Goal: Transaction & Acquisition: Purchase product/service

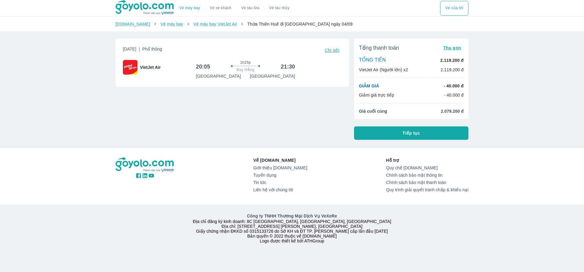
click at [411, 133] on span "Tiếp tục" at bounding box center [412, 133] width 18 height 6
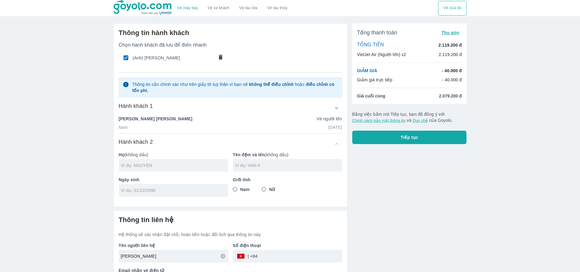
scroll to position [21, 0]
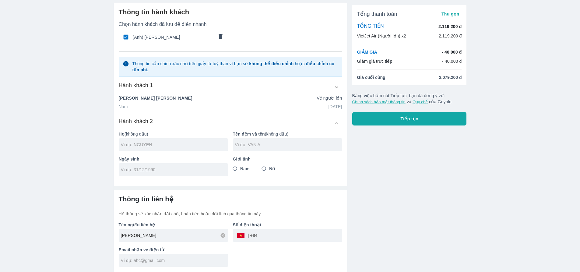
click at [275, 88] on div "Hành khách 1" at bounding box center [230, 87] width 223 height 11
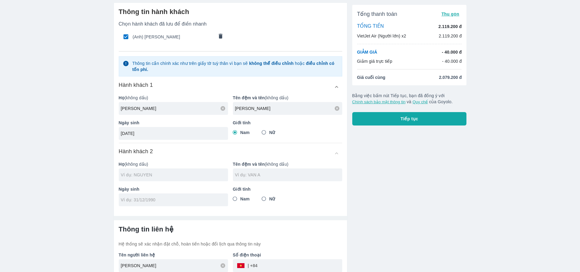
click at [184, 176] on input "text" at bounding box center [174, 175] width 107 height 6
type input "TRAN"
type input "THI THUY LINH"
click at [149, 202] on input "tel" at bounding box center [171, 200] width 101 height 6
type input "03/08/2001"
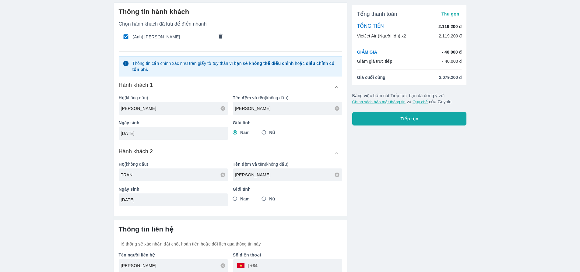
click at [261, 199] on input "Nữ" at bounding box center [263, 198] width 11 height 11
radio input "true"
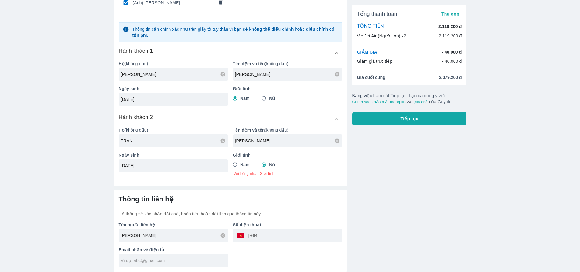
click at [372, 200] on div "Tổng thanh toán Thu gọn TỔNG TIỀN 2.119.200 đ VietJet Air (Người lớn) x2 2.119.…" at bounding box center [406, 117] width 119 height 308
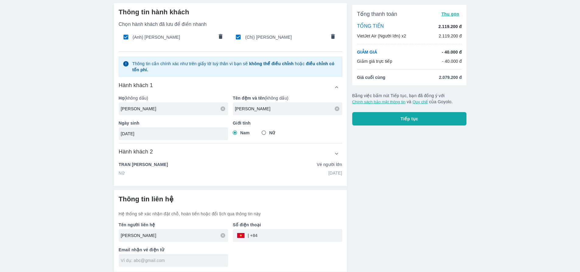
click at [322, 151] on div "Hành khách 2" at bounding box center [230, 153] width 223 height 11
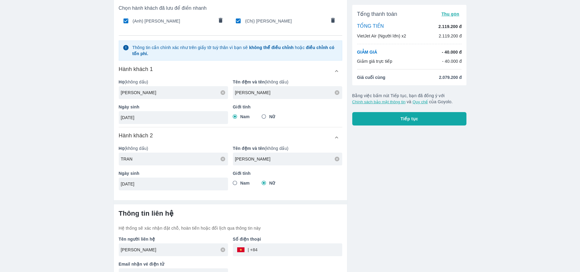
scroll to position [51, 0]
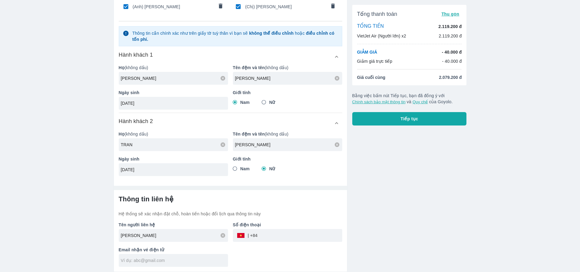
click at [301, 234] on input "tel" at bounding box center [299, 235] width 85 height 15
type input "989618087"
click at [148, 260] on input "text" at bounding box center [174, 260] width 107 height 6
type input "n"
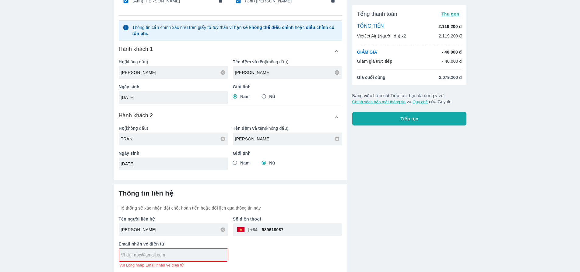
scroll to position [58, 0]
type input "nguyendinhphonglove08@gmail.com"
click at [416, 200] on div "Tổng thanh toán Thu gọn TỔNG TIỀN 2.119.200 đ VietJet Air (Người lớn) x2 2.119.…" at bounding box center [406, 116] width 119 height 311
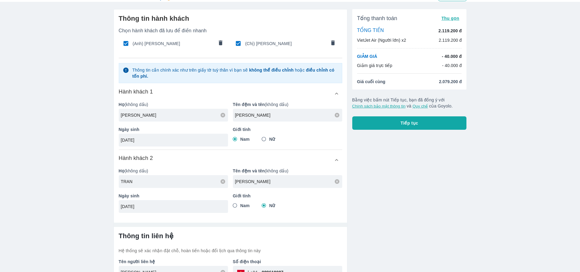
scroll to position [0, 0]
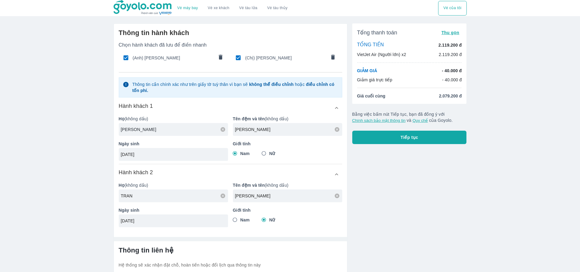
click at [124, 131] on input "NGUYEN" at bounding box center [174, 129] width 107 height 6
click at [127, 131] on input "NGUYEN" at bounding box center [174, 129] width 107 height 6
click at [130, 130] on input "NGUYEN" at bounding box center [174, 129] width 107 height 6
click at [133, 128] on input "NGUYEN" at bounding box center [174, 129] width 107 height 6
click at [145, 128] on input "NGUYEN" at bounding box center [174, 129] width 107 height 6
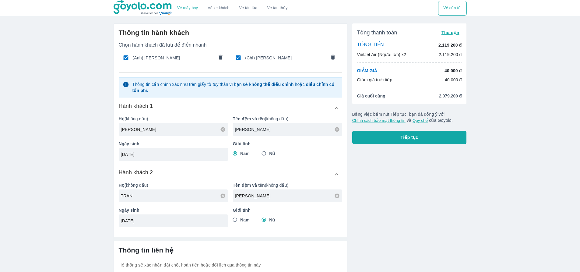
click at [246, 131] on input "DINH PHONG" at bounding box center [288, 129] width 107 height 6
click at [270, 128] on input "DINH PHONG" at bounding box center [288, 129] width 107 height 6
click at [161, 196] on input "TRAN" at bounding box center [174, 196] width 107 height 6
click at [240, 196] on input "THI THUY LINH" at bounding box center [288, 196] width 107 height 6
click at [253, 197] on input "THI THUY LINH" at bounding box center [288, 196] width 107 height 6
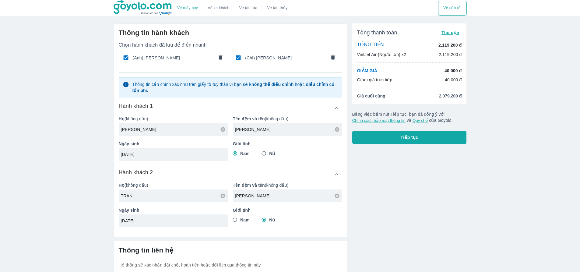
click at [271, 197] on input "THI THUY LINH" at bounding box center [288, 196] width 107 height 6
click at [149, 222] on input "03/08/2001" at bounding box center [171, 221] width 101 height 6
click at [403, 219] on div "Tổng thanh toán Thu gọn TỔNG TIỀN 2.119.200 đ VietJet Air (Người lớn) x2 2.119.…" at bounding box center [406, 171] width 119 height 304
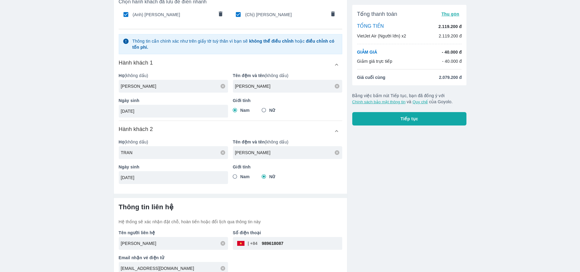
scroll to position [51, 0]
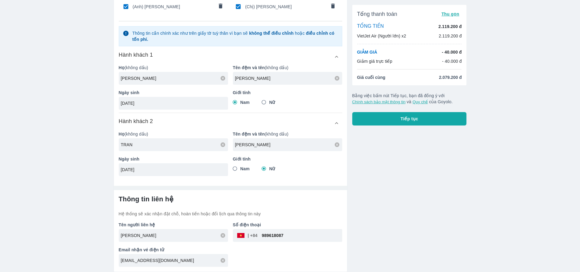
click at [271, 234] on input "989618087" at bounding box center [299, 235] width 85 height 15
click at [278, 236] on input "989618087" at bounding box center [299, 235] width 85 height 15
click at [294, 235] on input "989618087" at bounding box center [299, 235] width 85 height 15
click at [124, 262] on input "nguyendinhphonglove08@gmail.com" at bounding box center [174, 260] width 107 height 6
click at [391, 205] on div "Tổng thanh toán Thu gọn TỔNG TIỀN 2.119.200 đ VietJet Air (Người lớn) x2 2.119.…" at bounding box center [406, 119] width 119 height 304
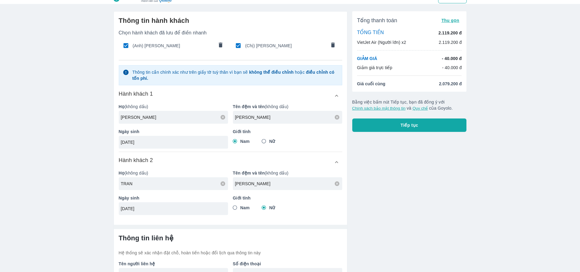
scroll to position [0, 0]
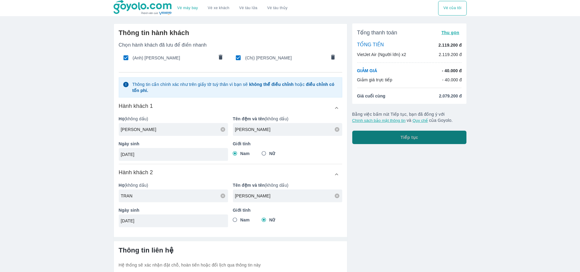
click at [437, 139] on button "Tiếp tục" at bounding box center [409, 137] width 114 height 13
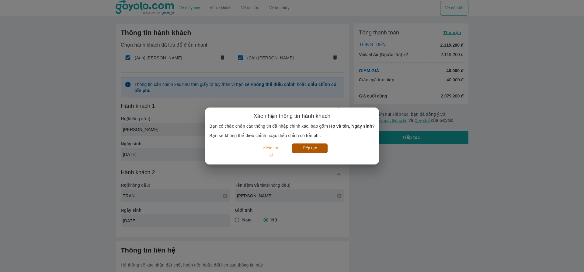
click at [311, 146] on button "Tiếp tục" at bounding box center [310, 147] width 36 height 9
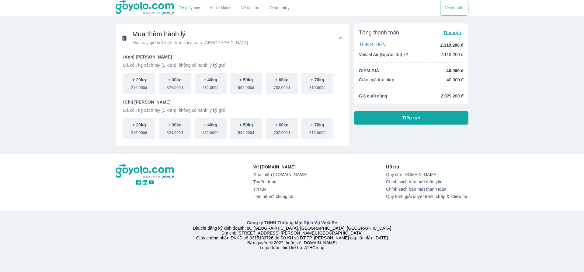
click at [396, 119] on button "Tiếp tục" at bounding box center [411, 117] width 114 height 13
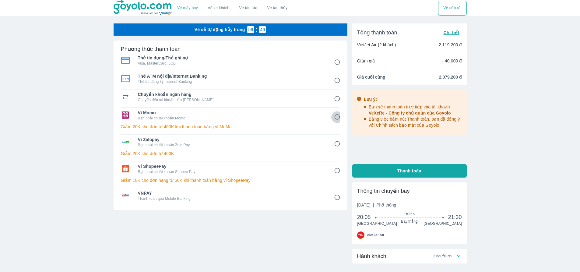
click at [337, 115] on input "4" at bounding box center [337, 117] width 12 height 12
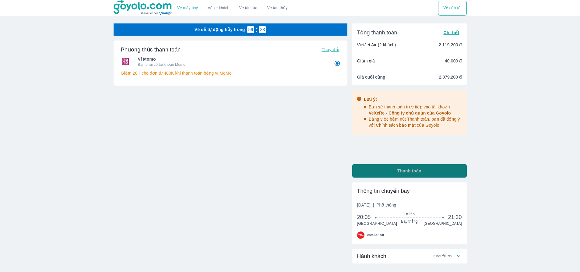
click at [437, 169] on button "Thanh toán" at bounding box center [409, 170] width 114 height 13
radio input "true"
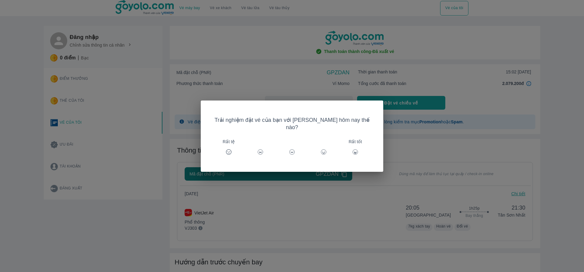
click at [352, 149] on icon at bounding box center [355, 152] width 6 height 6
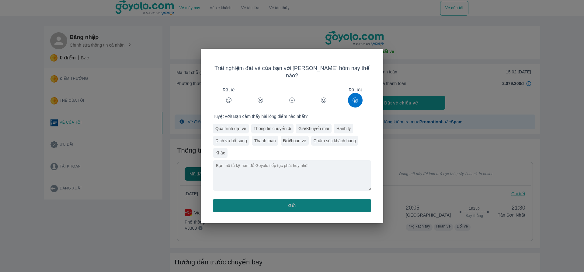
click at [319, 202] on button "Gửi" at bounding box center [292, 205] width 158 height 13
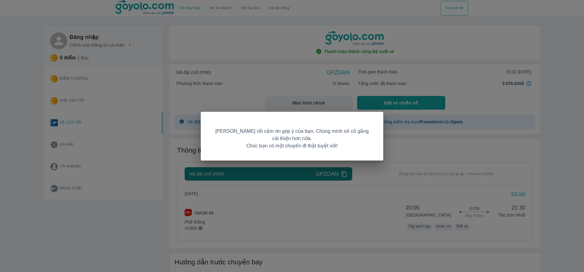
click at [554, 153] on div "[PERSON_NAME] rất cảm ơn góp ý của bạn. Chúng mình sẽ cố gắng cải thiện hơn nữa…" at bounding box center [292, 136] width 584 height 272
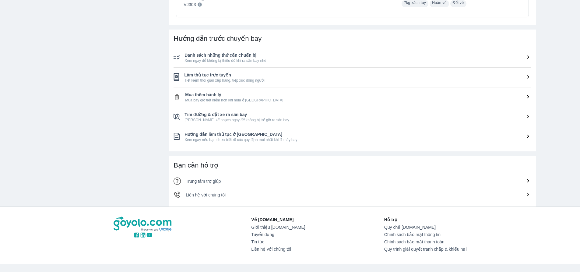
scroll to position [240, 0]
